Goal: Task Accomplishment & Management: Complete application form

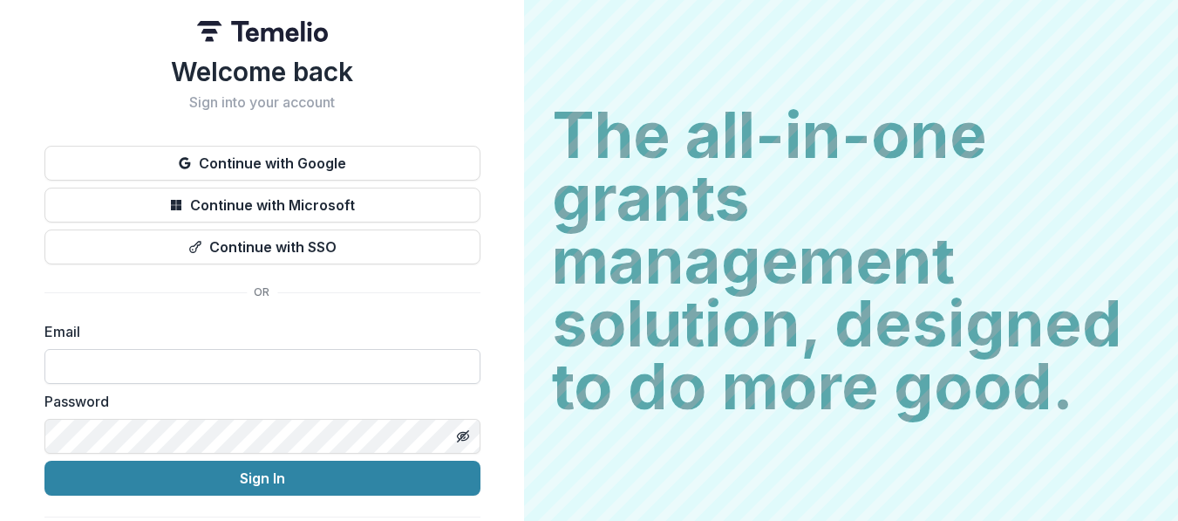
click at [169, 371] on input at bounding box center [262, 366] width 436 height 35
click at [194, 407] on label "Password" at bounding box center [256, 401] width 425 height 21
click at [183, 363] on input at bounding box center [262, 366] width 436 height 35
type input "**********"
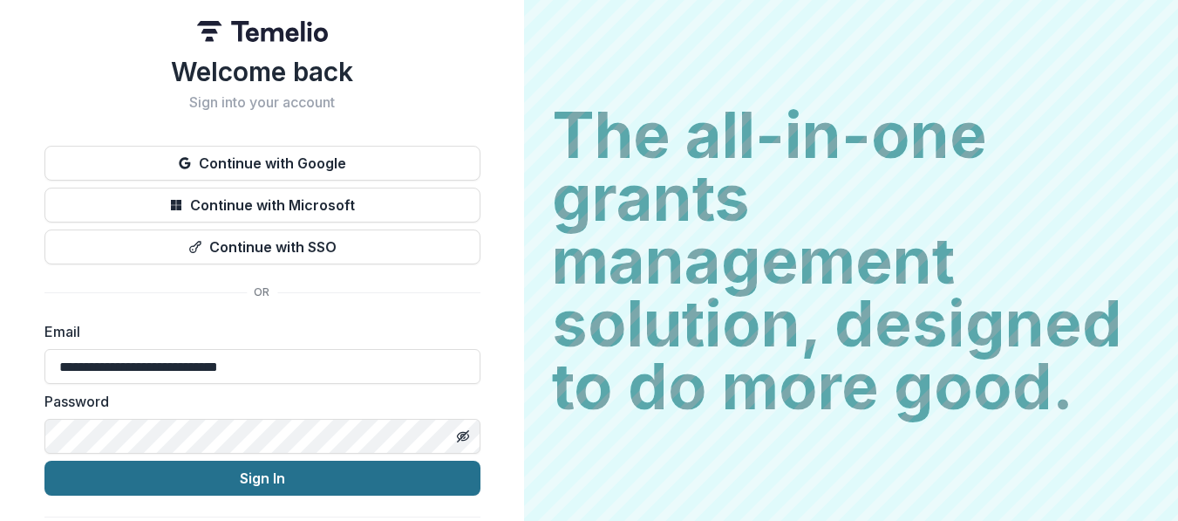
click at [193, 481] on button "Sign In" at bounding box center [262, 477] width 436 height 35
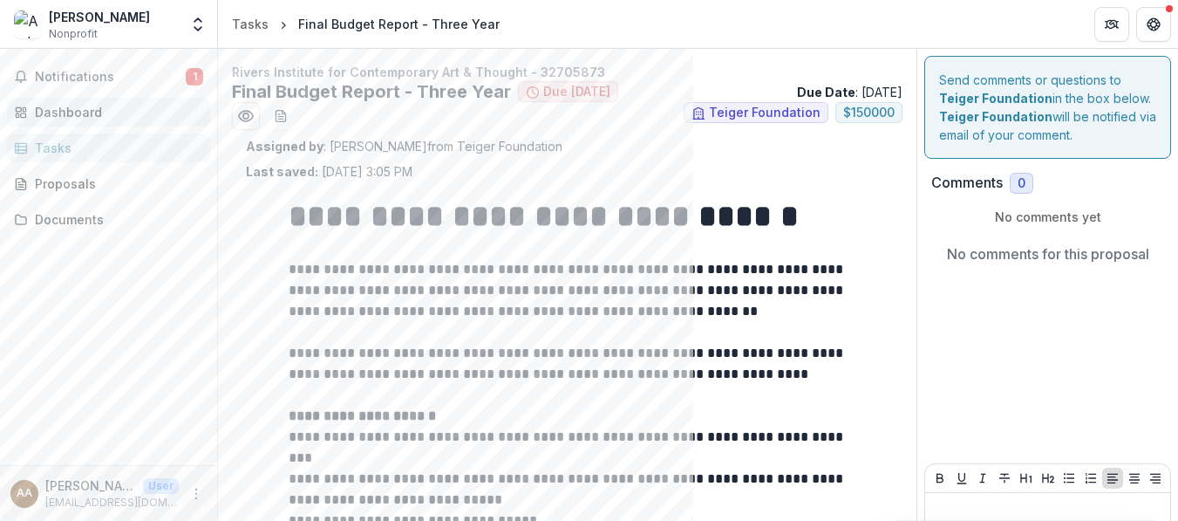
click at [48, 112] on div "Dashboard" at bounding box center [115, 112] width 161 height 18
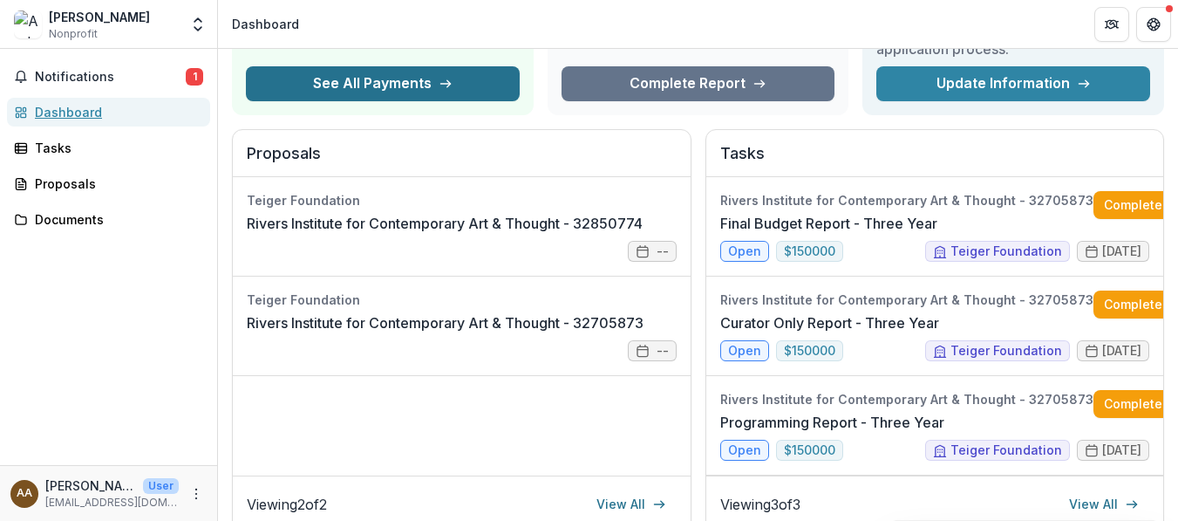
scroll to position [159, 0]
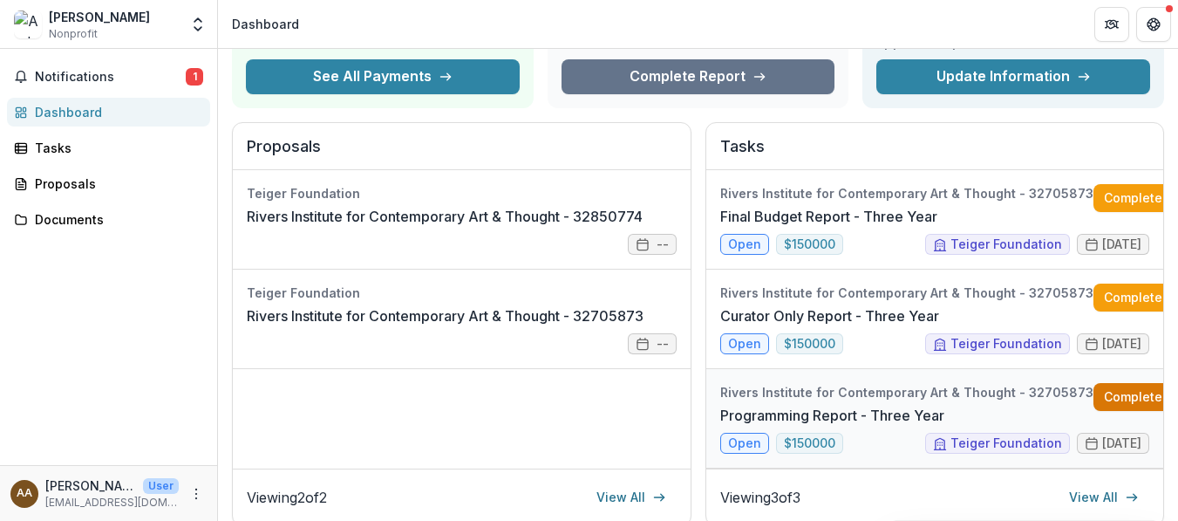
click at [1115, 391] on link "Complete" at bounding box center [1143, 397] width 100 height 28
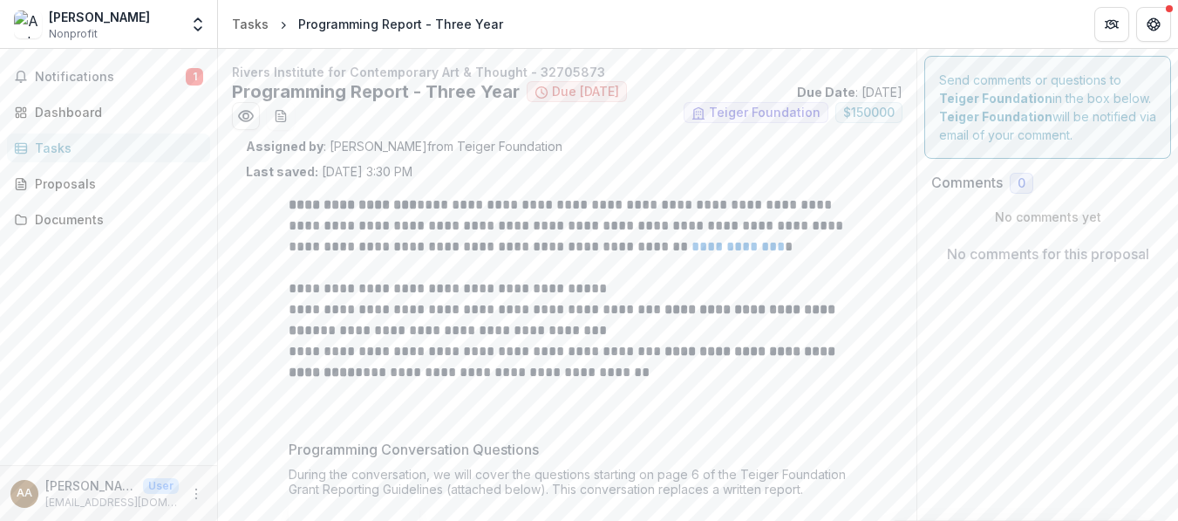
click at [702, 245] on link "**********" at bounding box center [737, 246] width 93 height 13
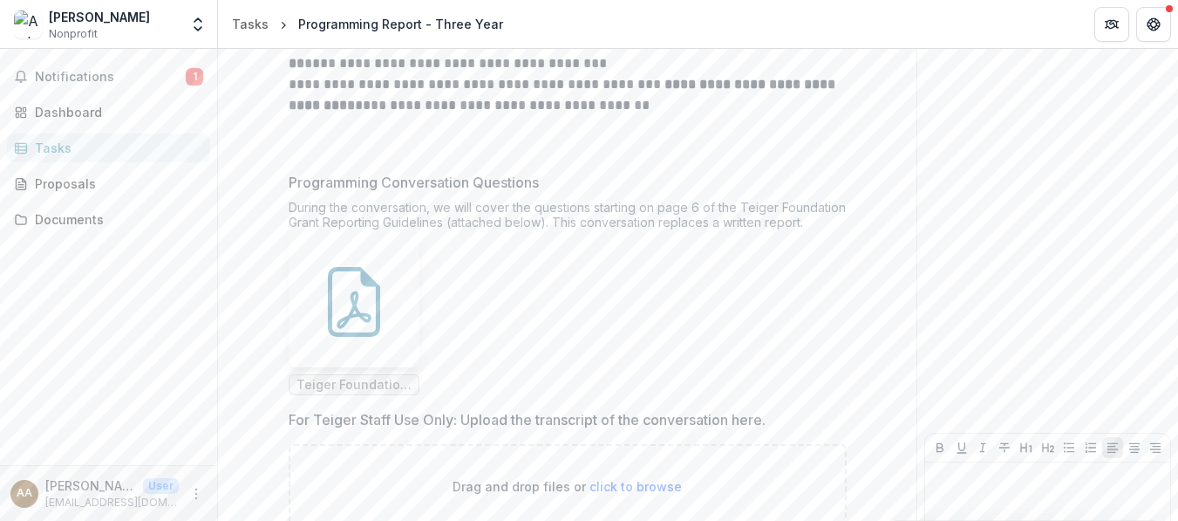
scroll to position [282, 0]
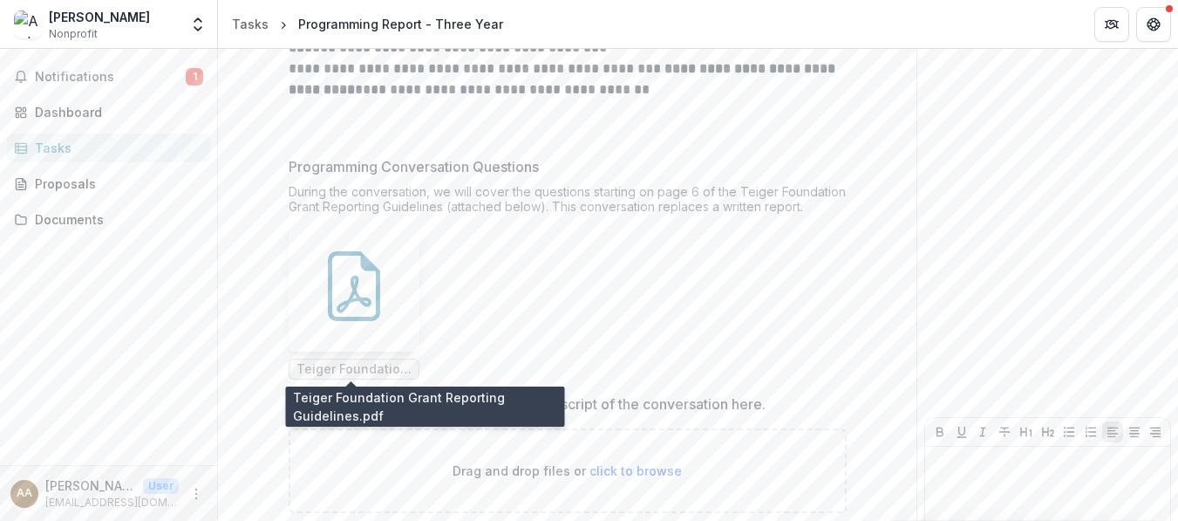
click at [356, 363] on span "Teiger Foundation Grant Reporting Guidelines.pdf" at bounding box center [353, 369] width 115 height 15
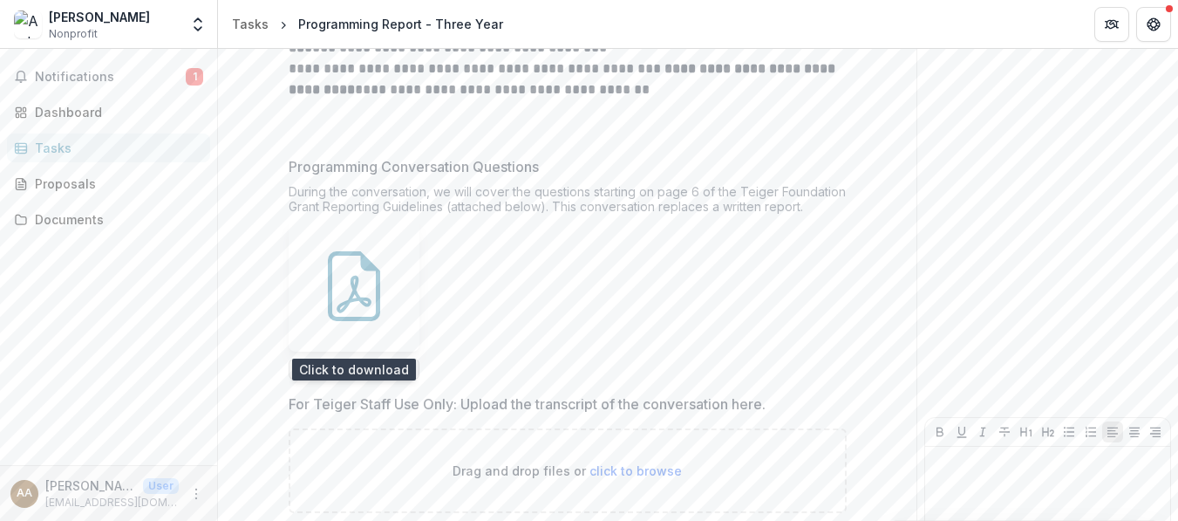
click at [349, 333] on div at bounding box center [354, 286] width 131 height 131
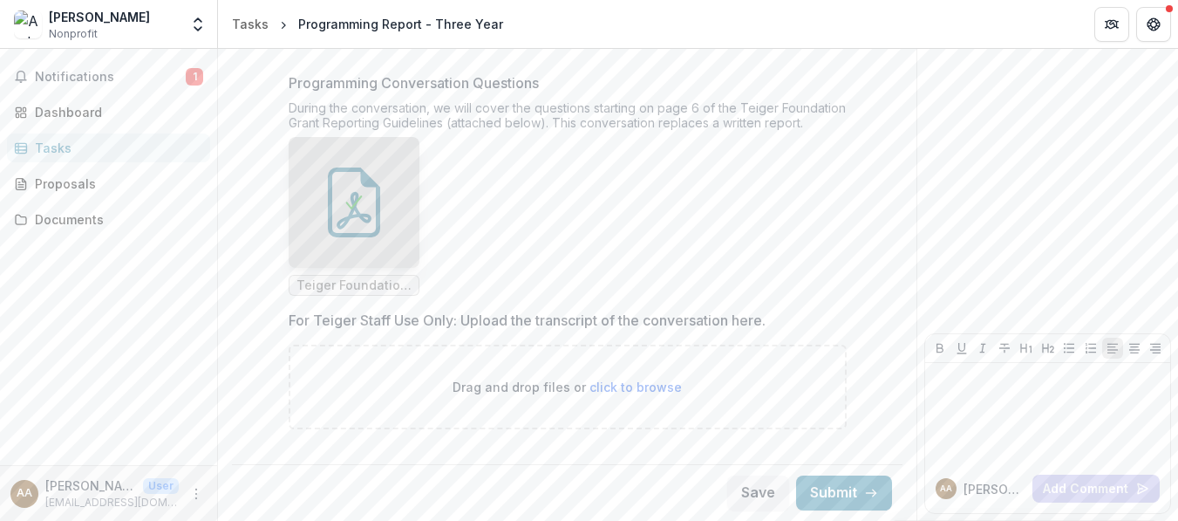
scroll to position [0, 0]
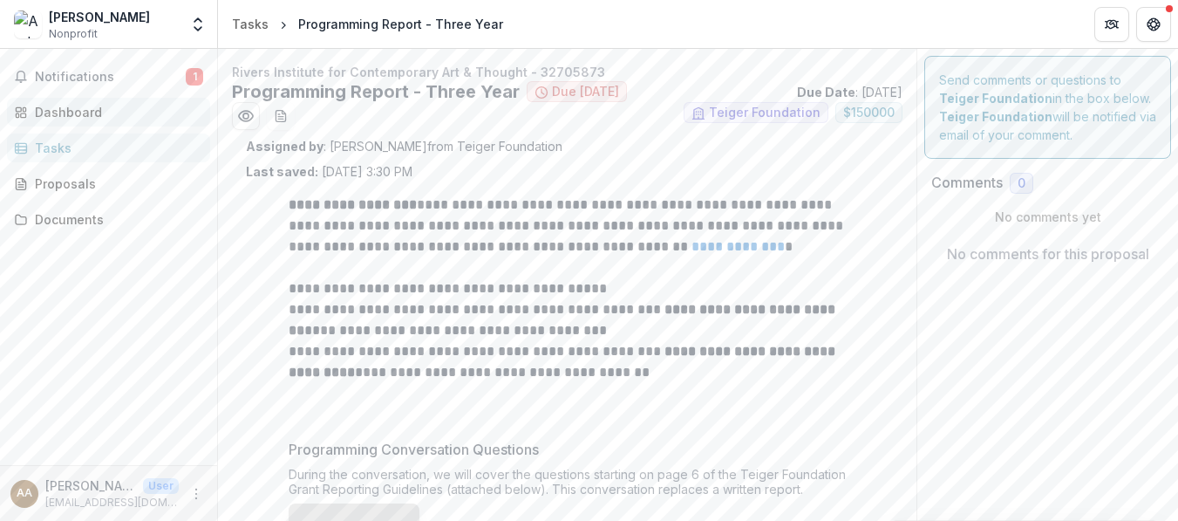
click at [79, 112] on div "Dashboard" at bounding box center [115, 112] width 161 height 18
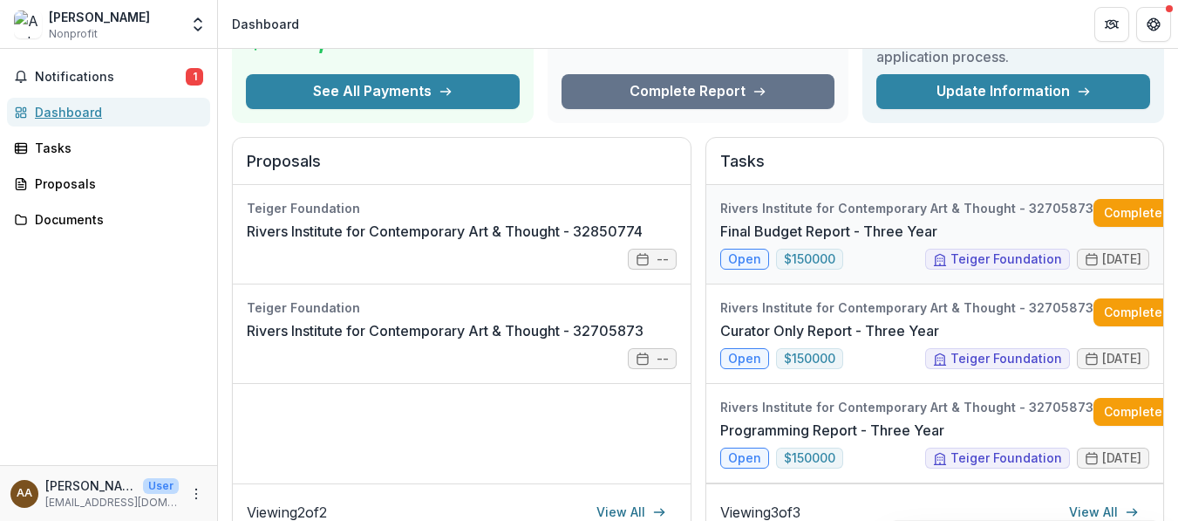
scroll to position [149, 0]
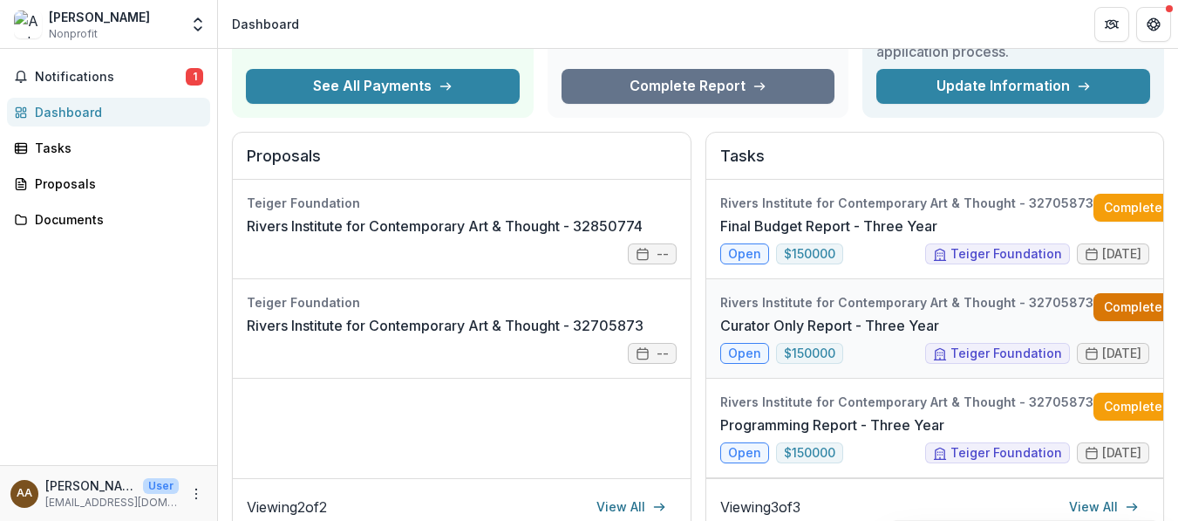
click at [1102, 304] on link "Complete" at bounding box center [1143, 307] width 100 height 28
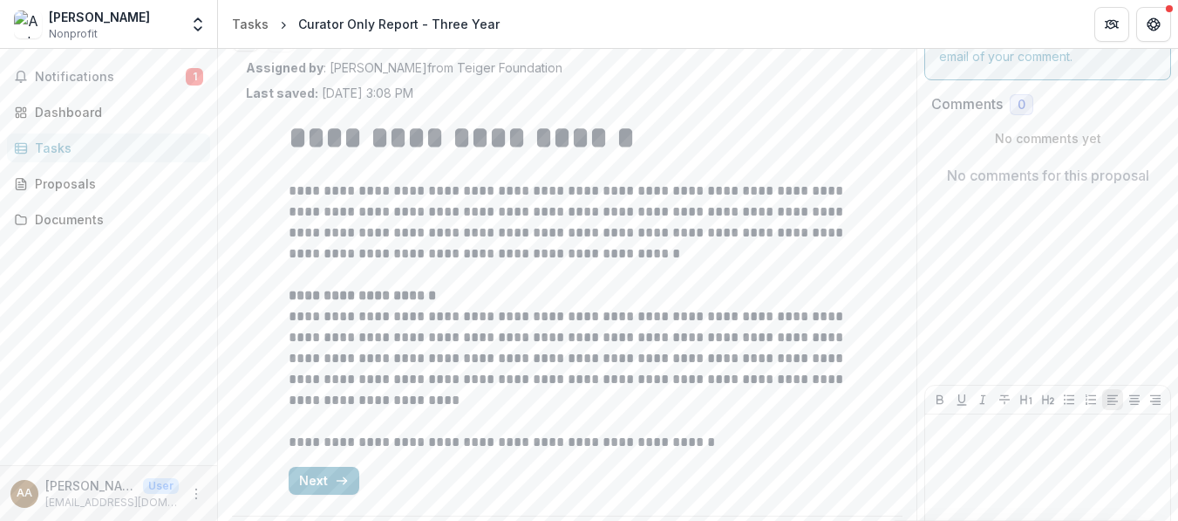
scroll to position [130, 0]
